Goal: Task Accomplishment & Management: Manage account settings

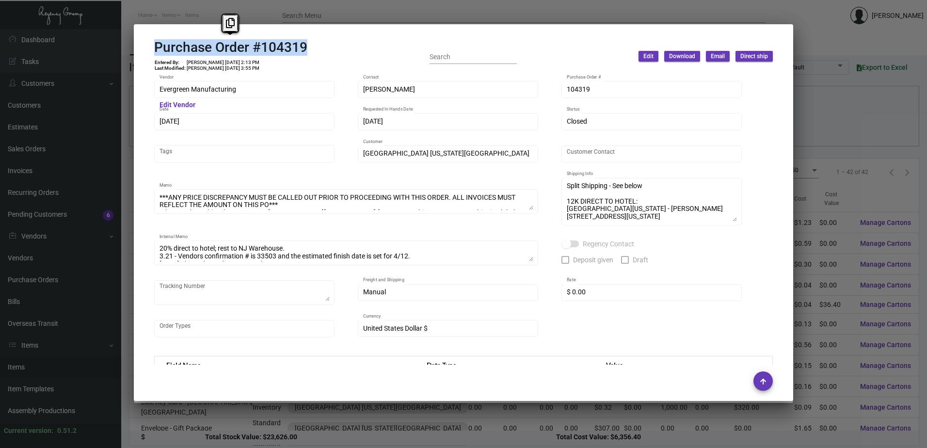
scroll to position [533, 0]
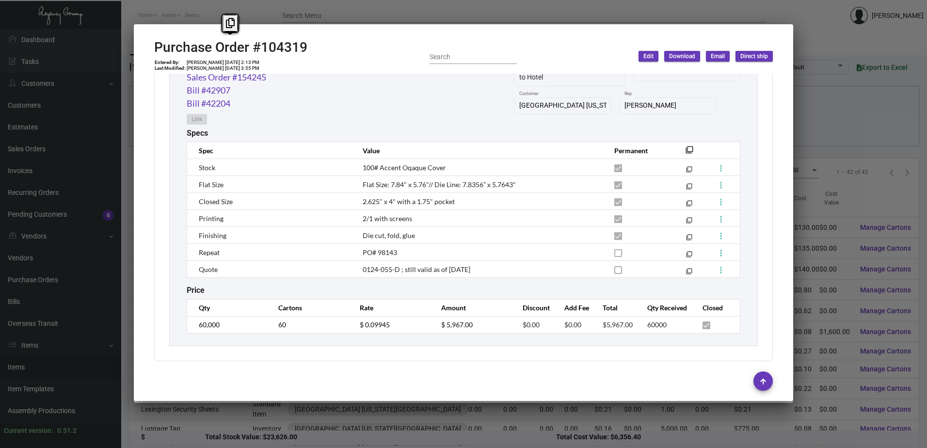
click at [295, 17] on div at bounding box center [463, 224] width 927 height 448
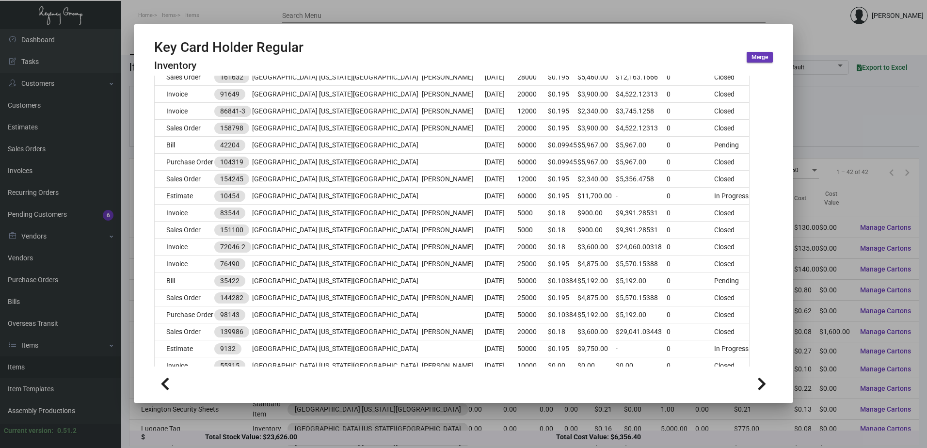
click at [207, 8] on div at bounding box center [463, 224] width 927 height 448
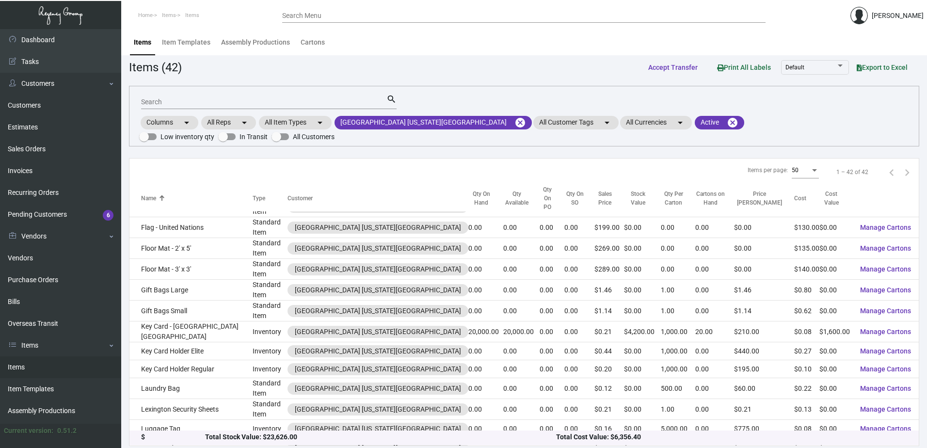
drag, startPoint x: 54, startPoint y: 286, endPoint x: 118, endPoint y: 218, distance: 93.7
click at [54, 286] on link "Purchase Orders" at bounding box center [60, 280] width 121 height 22
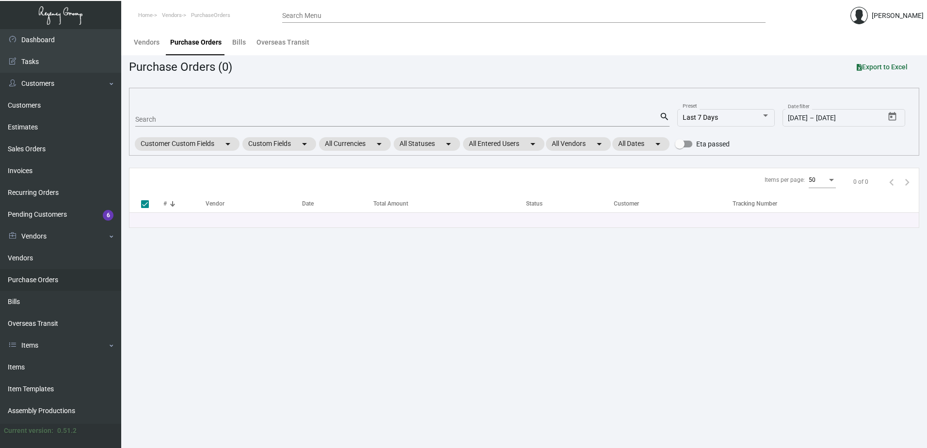
click at [210, 116] on input "Search" at bounding box center [397, 120] width 524 height 8
type input "1005"
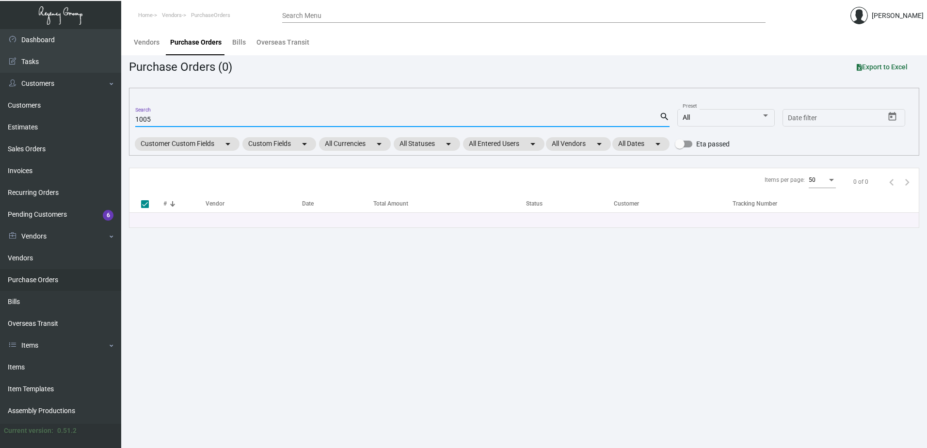
type input "100"
checkbox input "false"
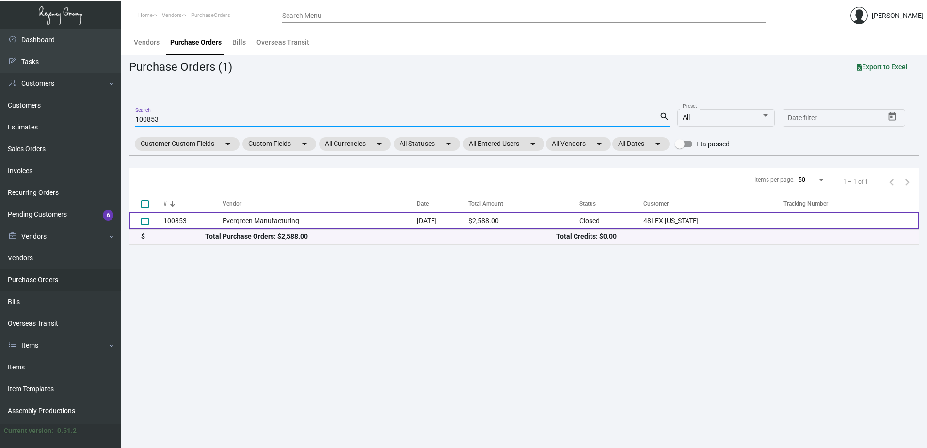
type input "100853"
click at [274, 215] on td "Evergreen Manufacturing" at bounding box center [320, 220] width 194 height 17
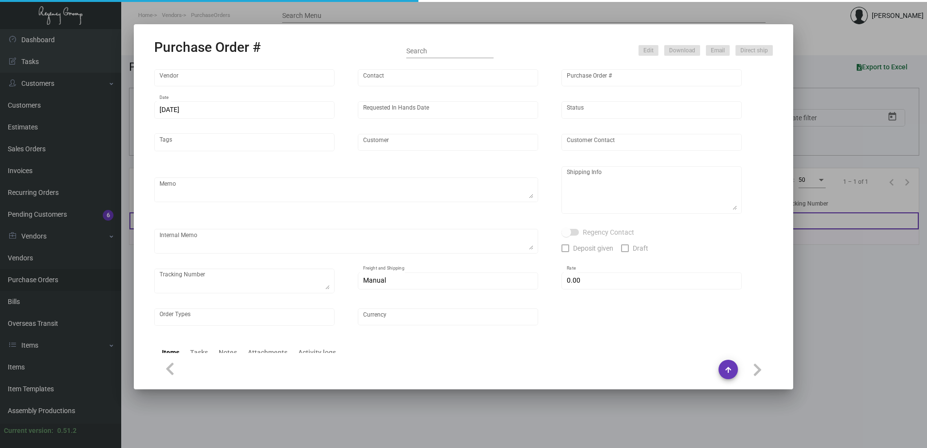
type input "Evergreen Manufacturing"
type input "[PERSON_NAME]"
type input "100853"
type input "[DATE]"
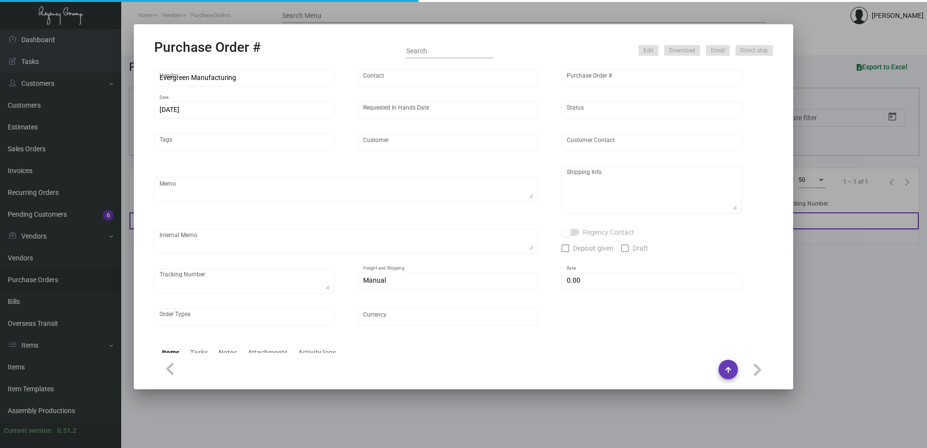
type input "48LEX [US_STATE]"
type textarea "Q - 0823-081-D / Reorder Purchase Order #95077 ***NEW DIE SIZE*** same art."
type textarea "Regency Group NJ - [PERSON_NAME] [STREET_ADDRESS]"
type textarea "9/29 1 PALLET FAST FREIGHT/FORWARD AIR - 86222383 - $265.00"
checkbox input "true"
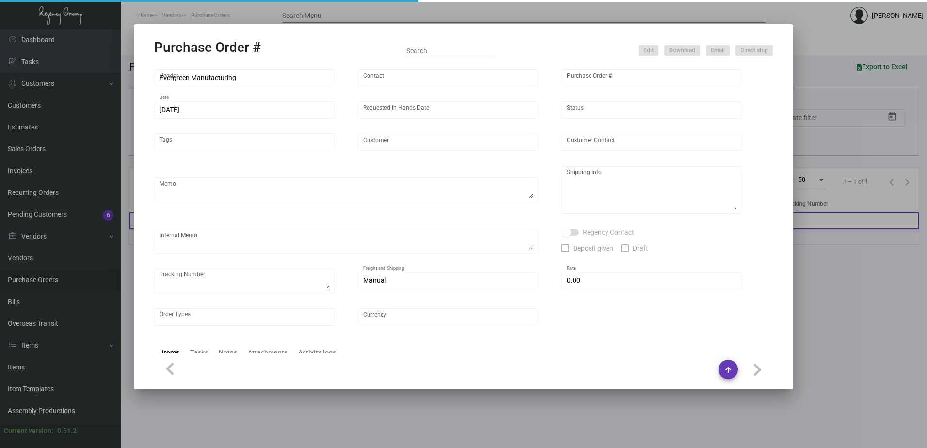
type input "$ 0.00"
type input "United States Dollar $"
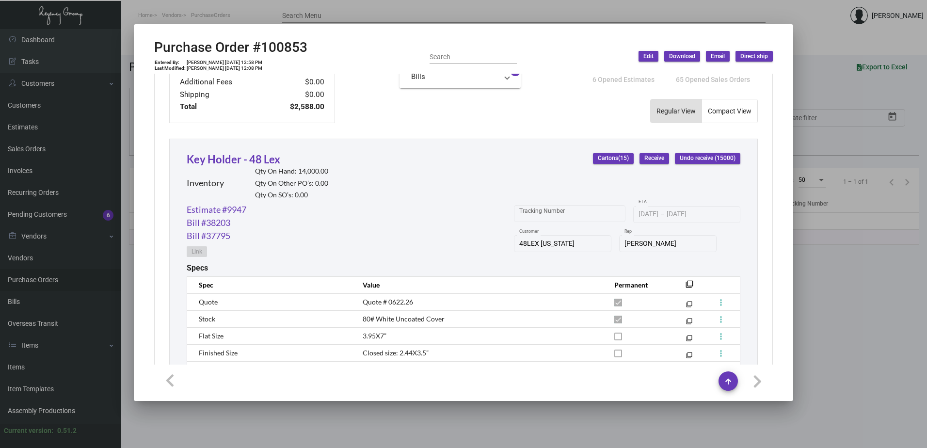
scroll to position [485, 0]
